Goal: Transaction & Acquisition: Purchase product/service

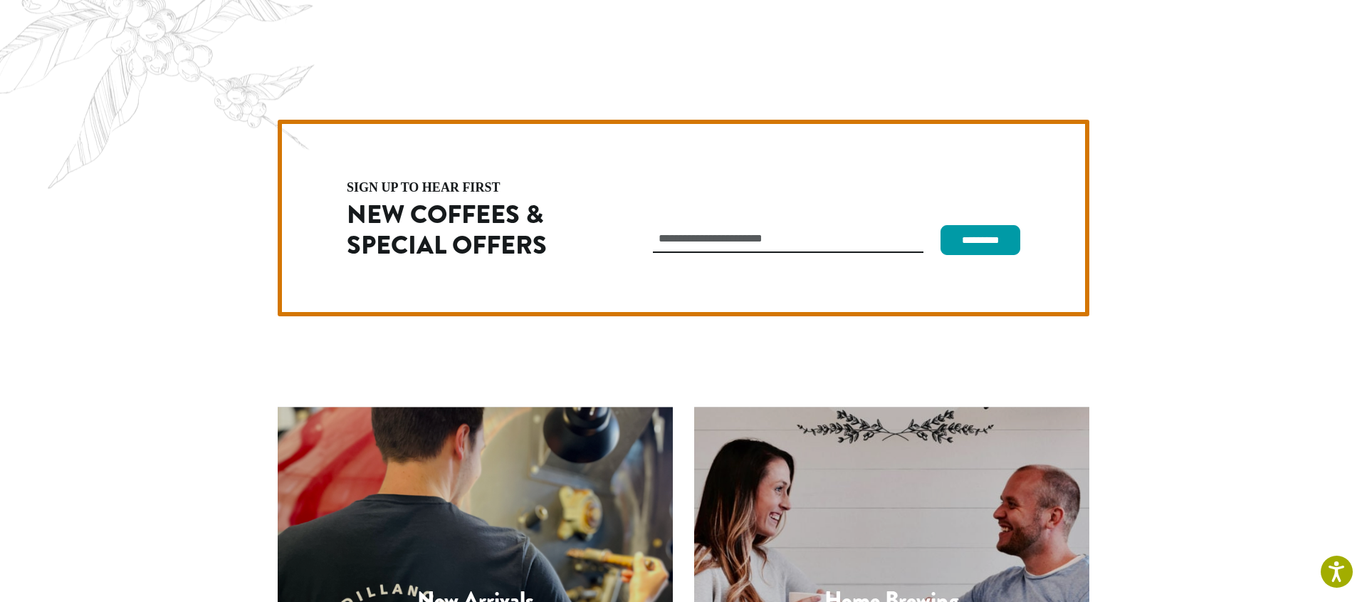
scroll to position [4024, 0]
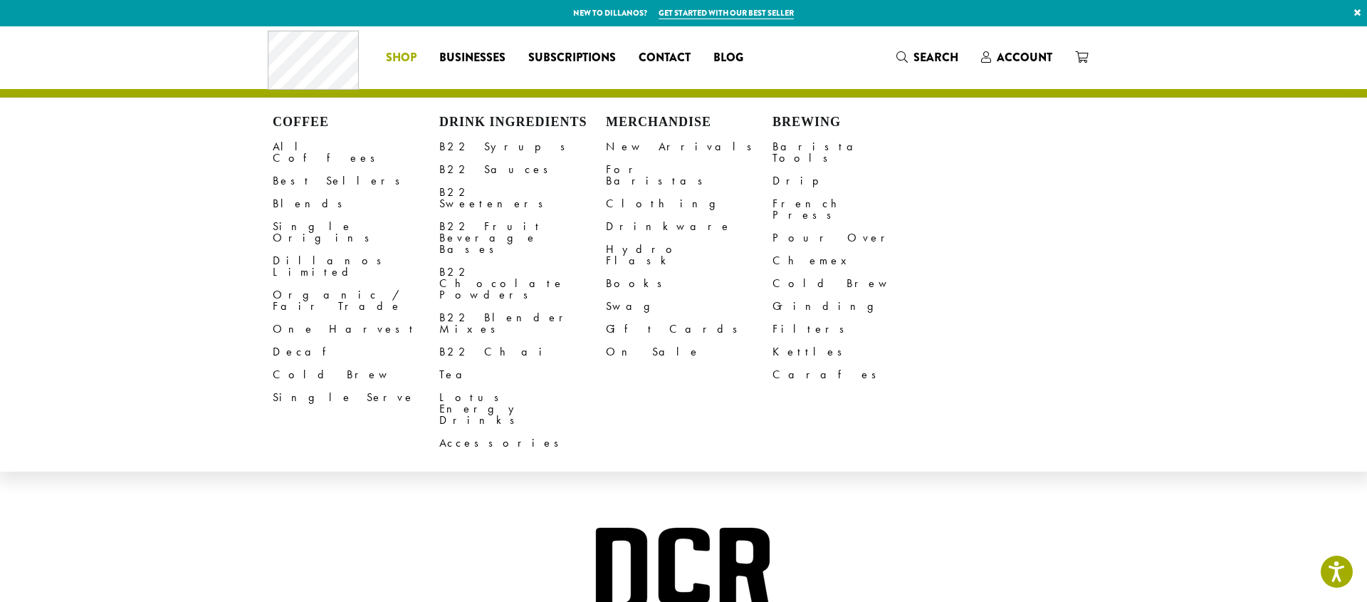
click at [400, 57] on li "Coffee All Coffees Best Sellers Blends Single Origins Dillanos Limited Organic …" at bounding box center [401, 57] width 53 height 23
click at [1043, 492] on div at bounding box center [683, 590] width 855 height 196
click at [307, 149] on link "All Coffees" at bounding box center [356, 152] width 167 height 34
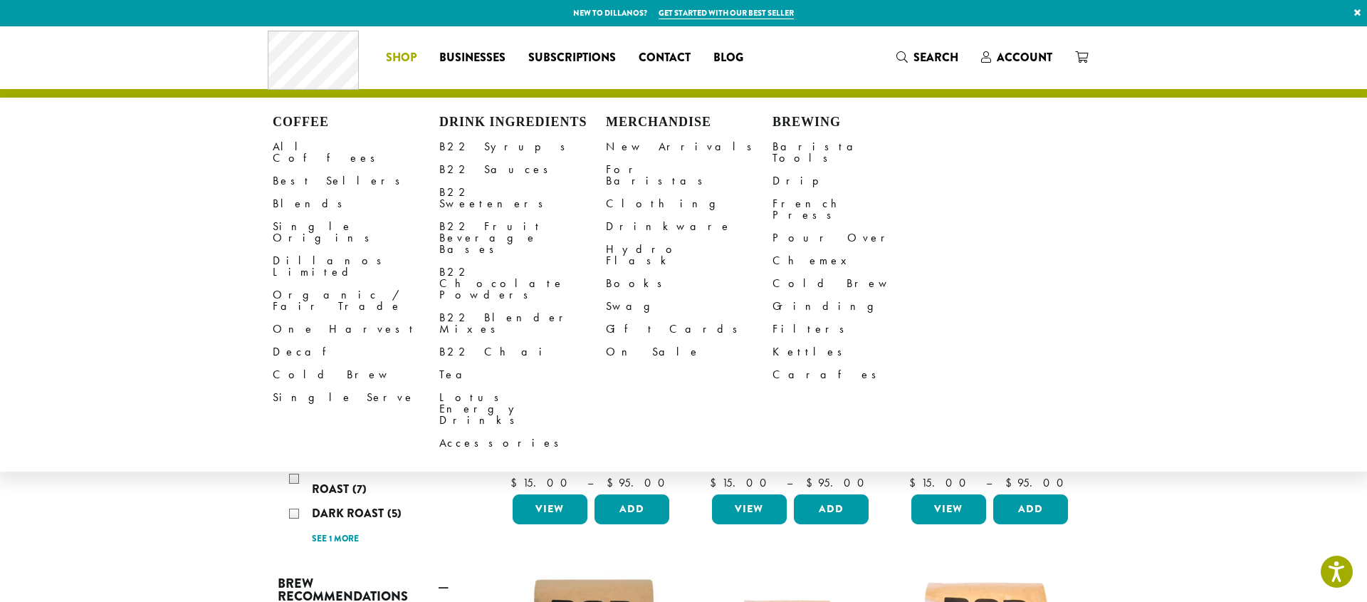
click at [397, 55] on span "Shop" at bounding box center [401, 58] width 31 height 18
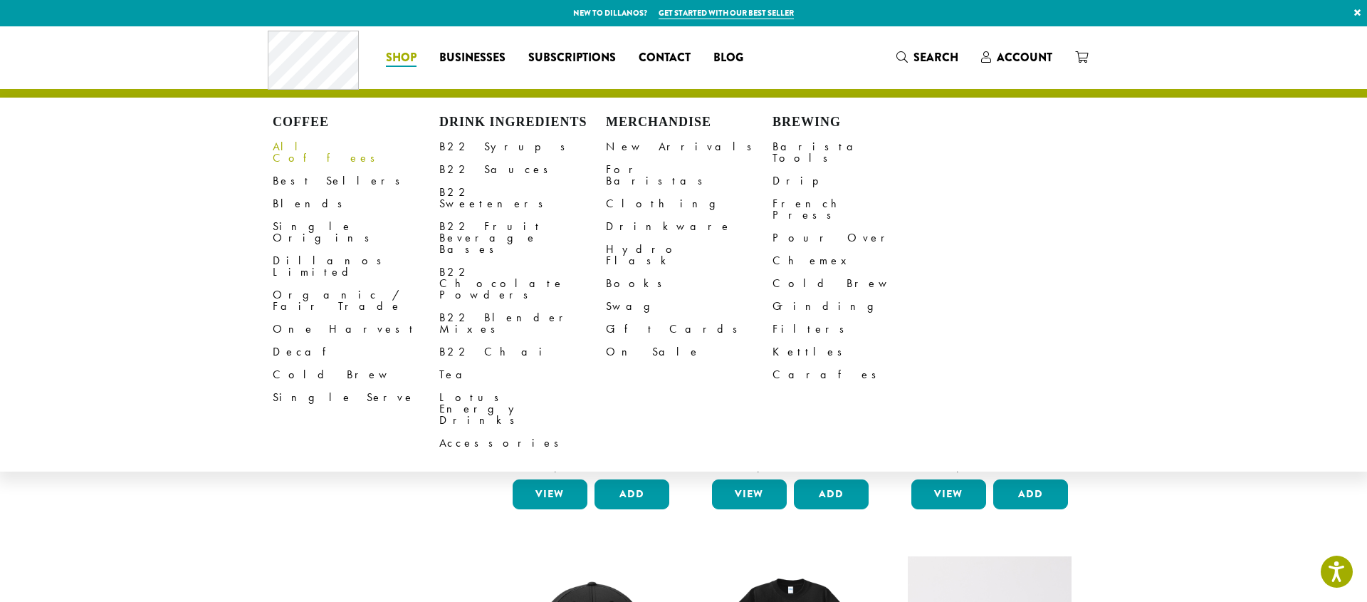
click at [308, 147] on link "All Coffees" at bounding box center [356, 152] width 167 height 34
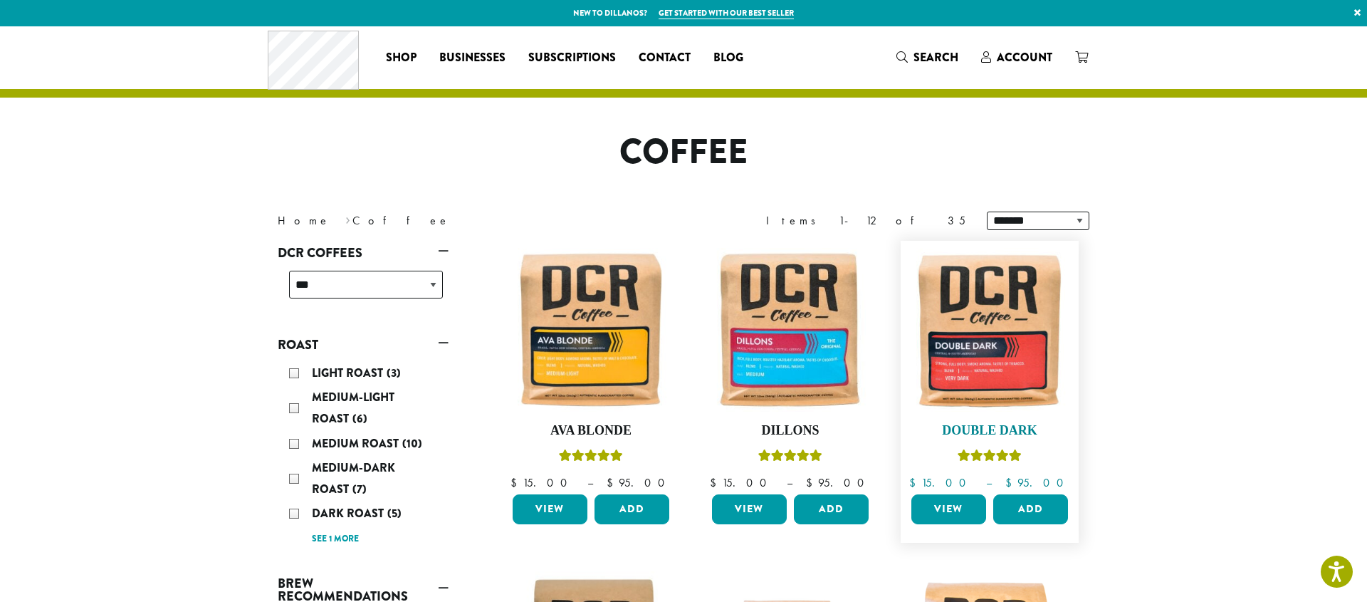
click at [1001, 424] on h4 "Double Dark" at bounding box center [990, 431] width 164 height 16
